Goal: Task Accomplishment & Management: Manage account settings

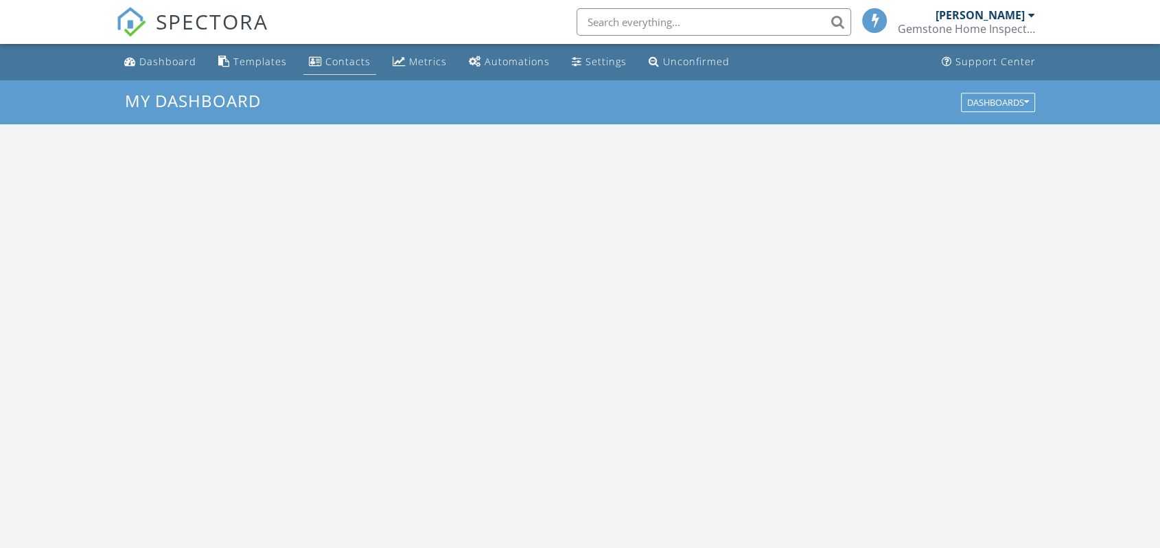
scroll to position [1273, 1184]
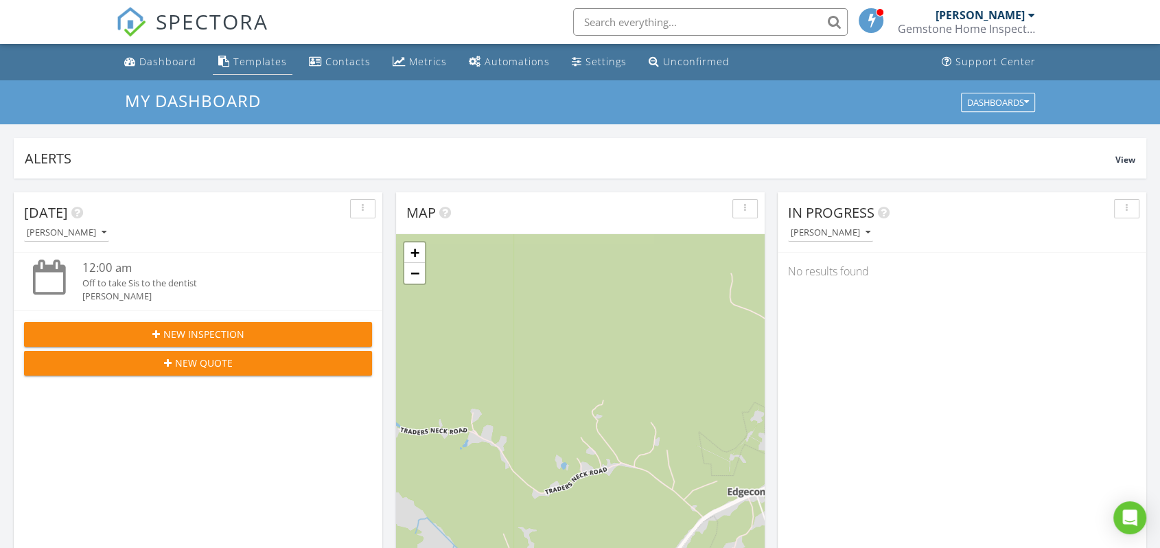
click at [261, 64] on div "Templates" at bounding box center [260, 61] width 54 height 13
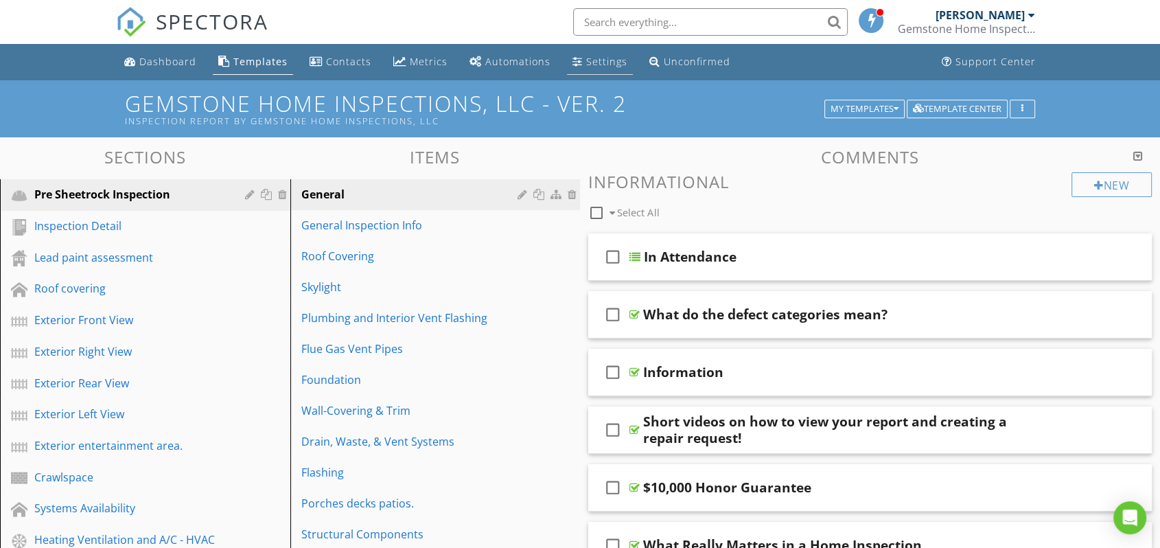
click at [587, 66] on div "Settings" at bounding box center [606, 61] width 41 height 13
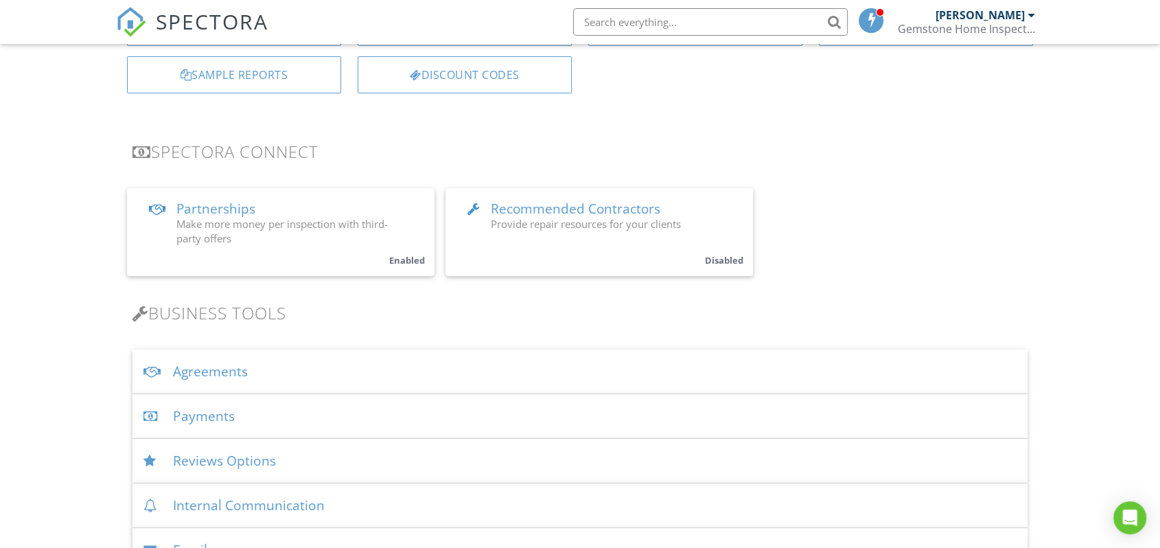
scroll to position [228, 0]
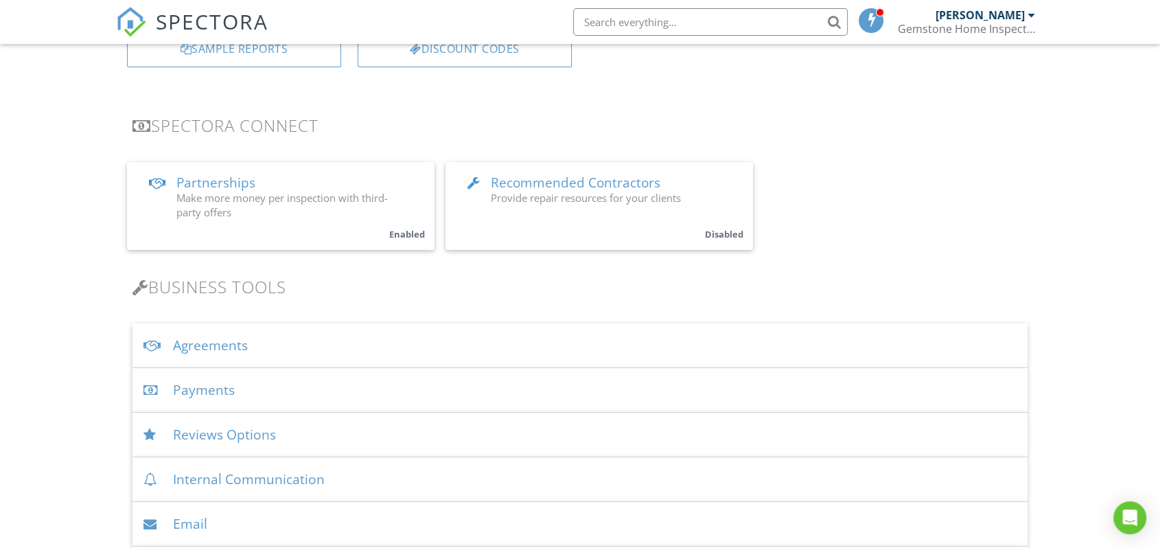
click at [428, 344] on div "Agreements" at bounding box center [579, 345] width 895 height 45
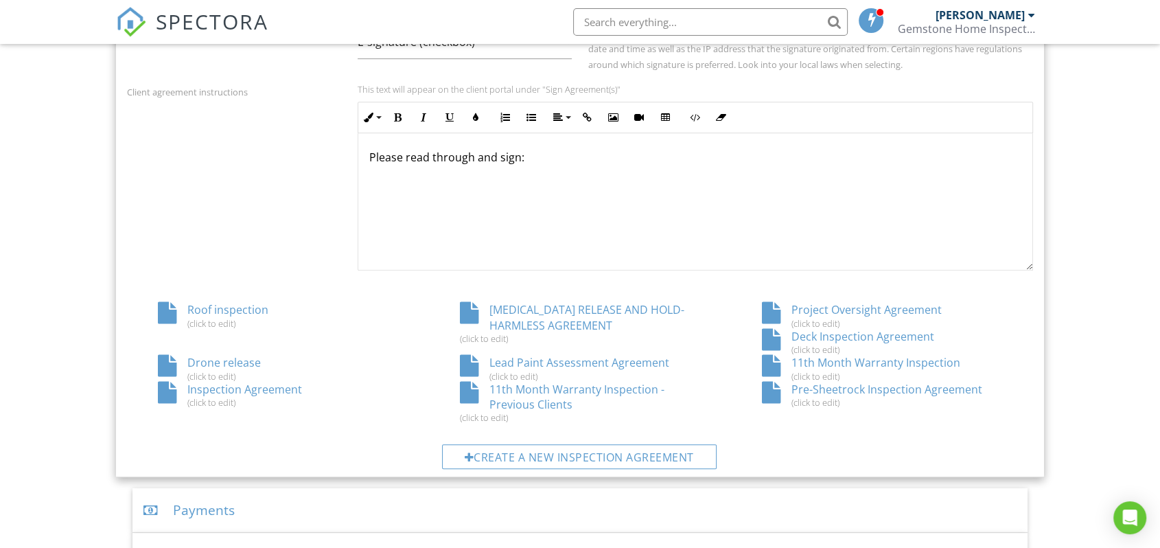
scroll to position [609, 0]
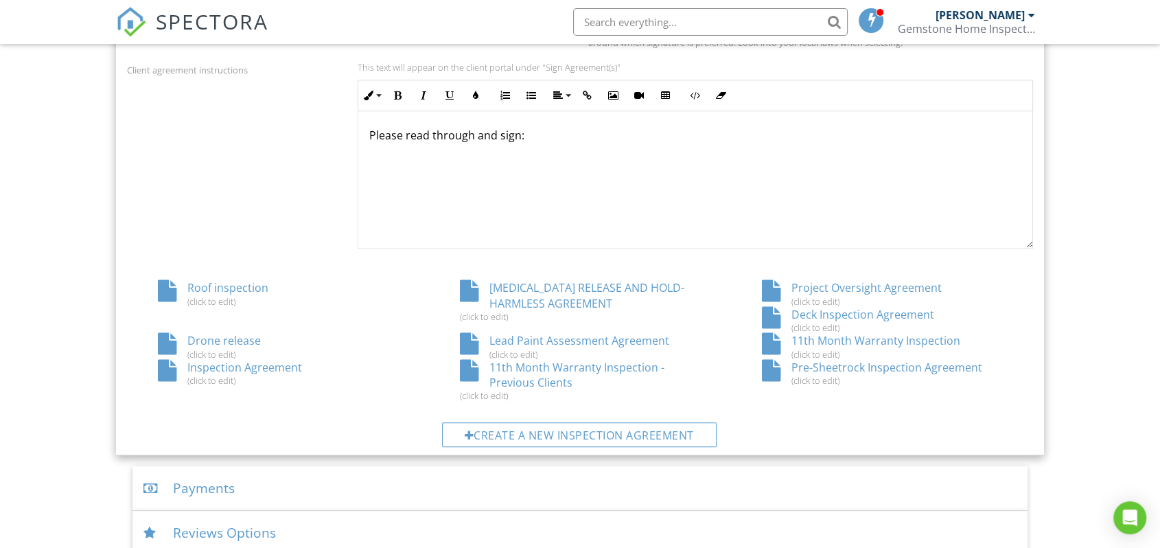
click at [221, 367] on div "Inspection Agreement (click to edit)" at bounding box center [278, 373] width 302 height 26
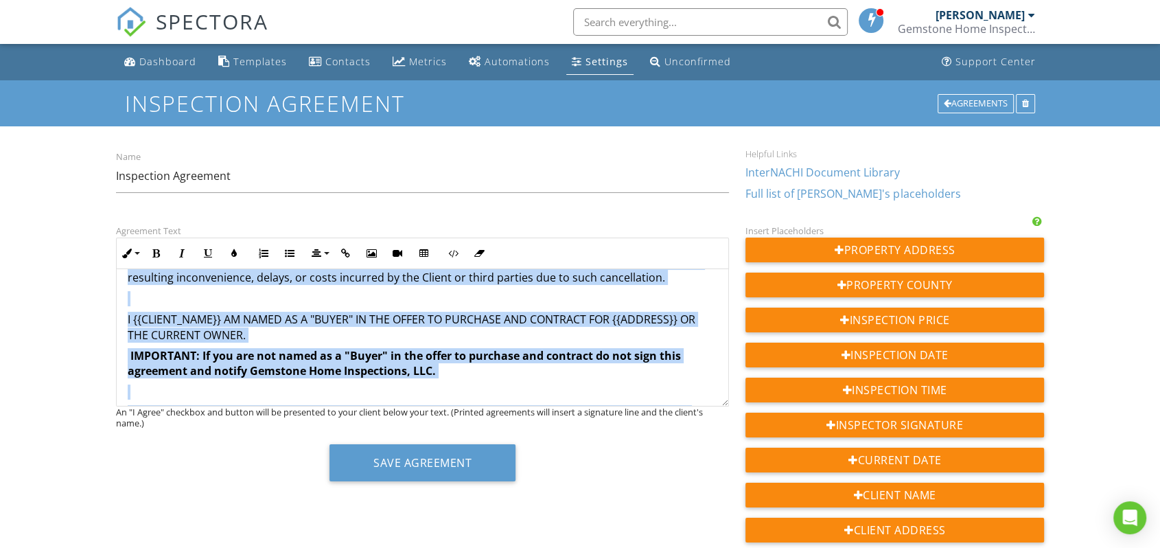
scroll to position [2090, 0]
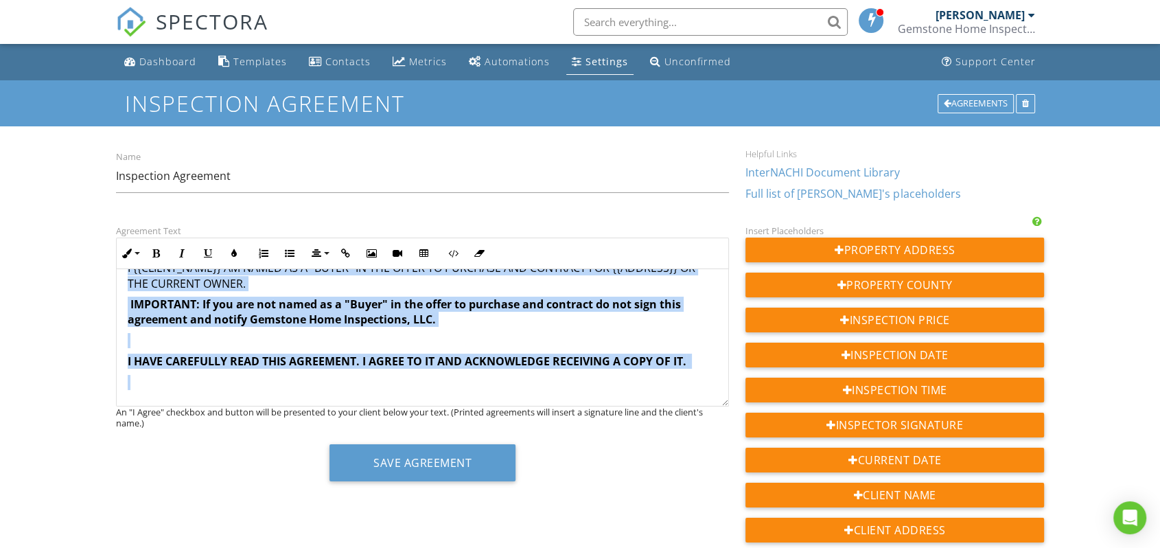
drag, startPoint x: 233, startPoint y: 286, endPoint x: 738, endPoint y: 385, distance: 515.3
copy div "Gemstone Home Inspections, LLC Home Inspection Agreement Revised January 2025 C…"
